Goal: Task Accomplishment & Management: Use online tool/utility

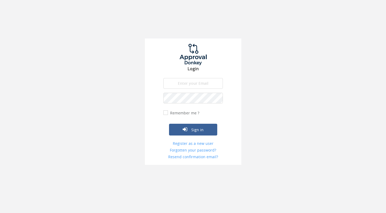
click at [211, 83] on input "email" at bounding box center [192, 83] width 59 height 11
type input "[PERSON_NAME][EMAIL_ADDRESS][DOMAIN_NAME]"
click at [189, 132] on button "Sign in" at bounding box center [193, 130] width 48 height 12
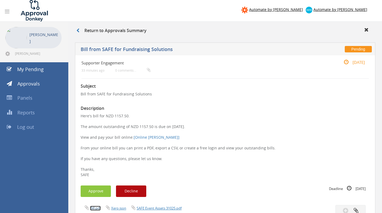
click at [95, 209] on link "Bill.pdf" at bounding box center [95, 208] width 11 height 5
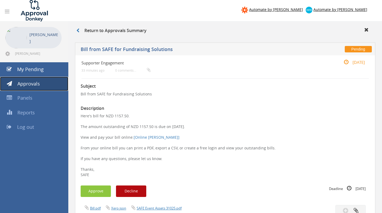
click at [34, 82] on span "Approvals" at bounding box center [28, 84] width 22 height 6
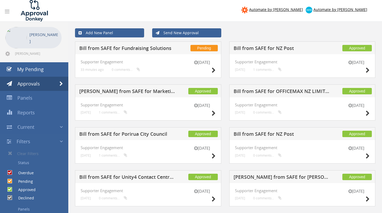
click at [160, 47] on h5 "Bill from SAFE for Fundraising Solutions" at bounding box center [127, 49] width 96 height 7
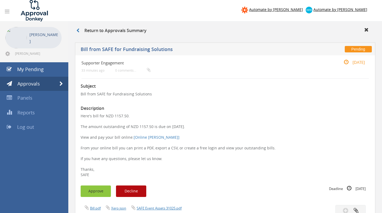
click at [97, 189] on button "Approve" at bounding box center [96, 192] width 30 height 12
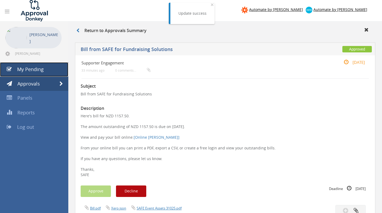
click at [46, 66] on link "My Pending" at bounding box center [34, 69] width 68 height 14
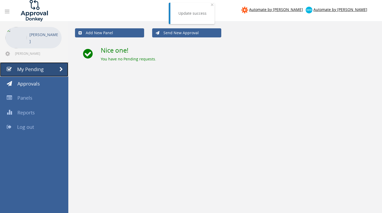
click at [40, 69] on span "My Pending" at bounding box center [30, 69] width 27 height 6
click at [36, 84] on span "Approvals" at bounding box center [28, 84] width 22 height 6
